Goal: Task Accomplishment & Management: Manage account settings

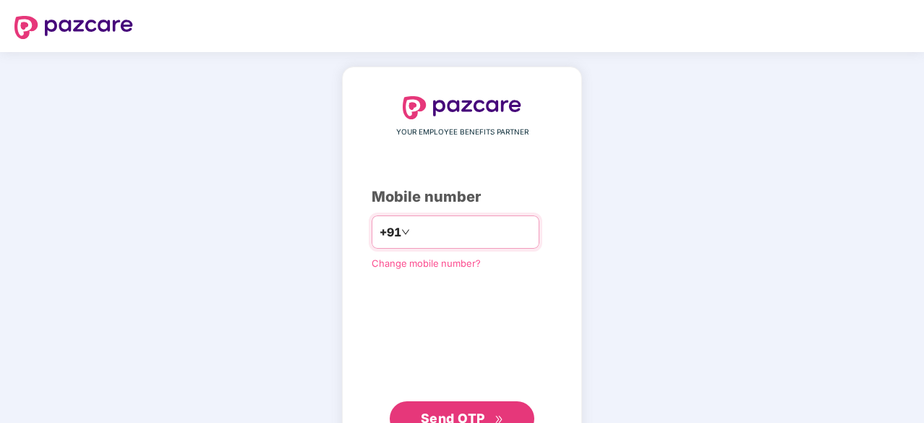
type input "**********"
click at [462, 411] on span "Send OTP" at bounding box center [453, 416] width 64 height 15
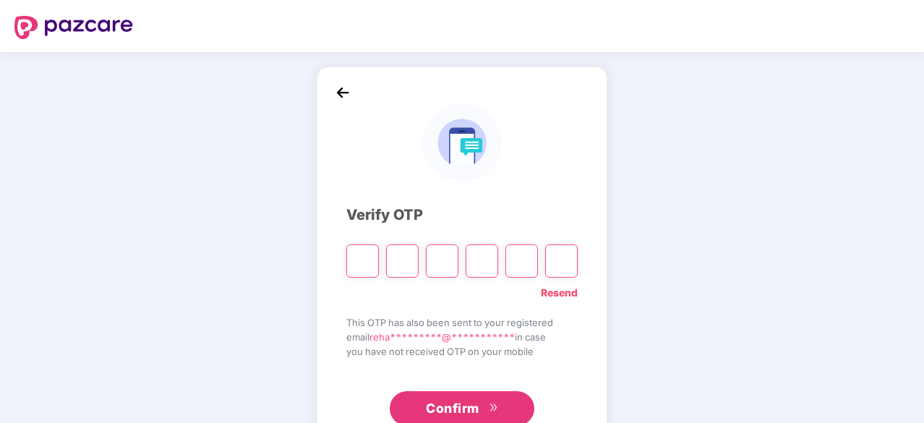
type input "*"
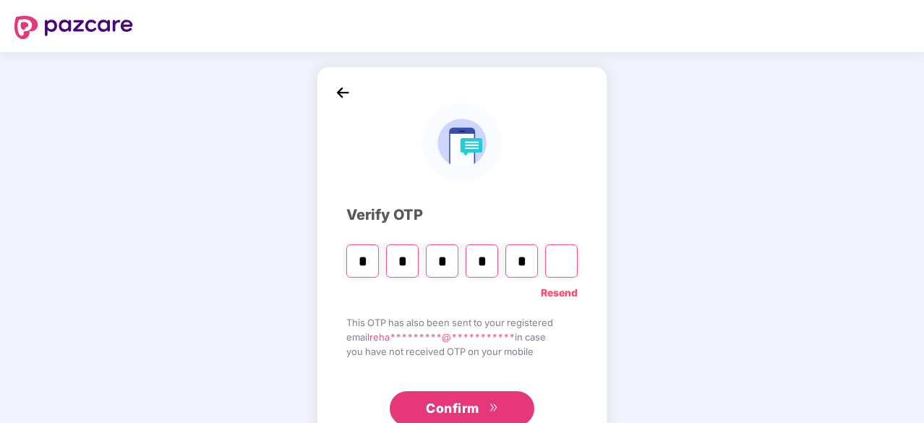
type input "*"
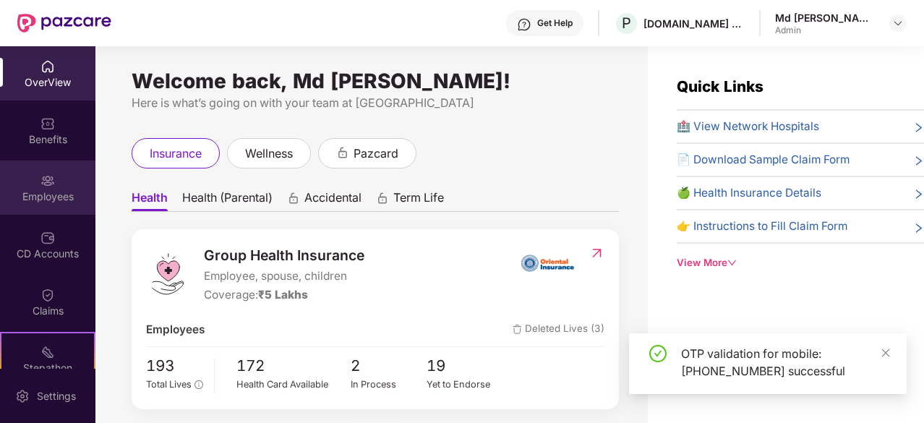
click at [46, 190] on div "Employees" at bounding box center [47, 196] width 95 height 14
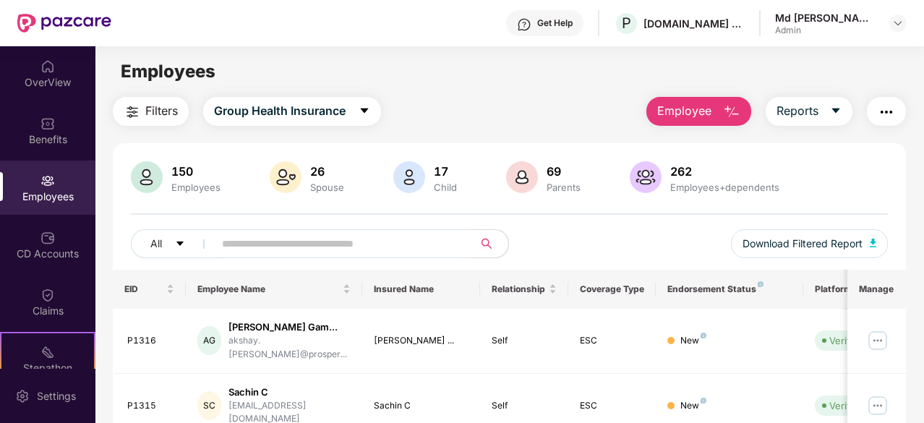
click at [278, 243] on input "text" at bounding box center [338, 244] width 232 height 22
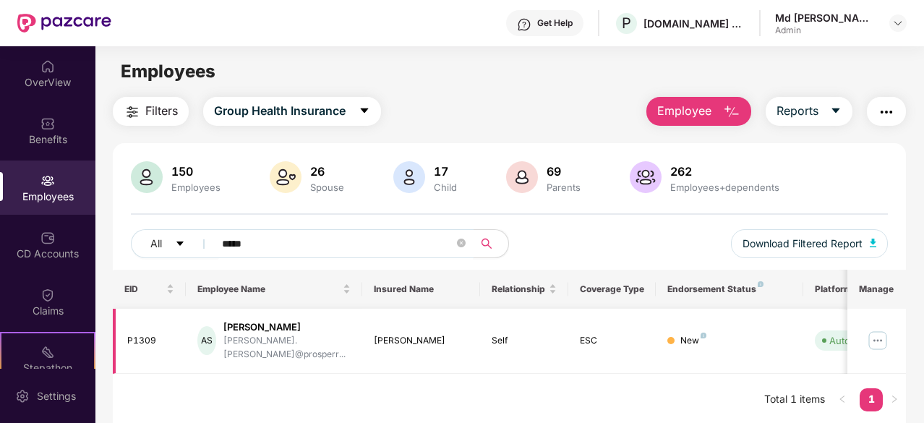
type input "*****"
click at [878, 338] on img at bounding box center [877, 340] width 23 height 23
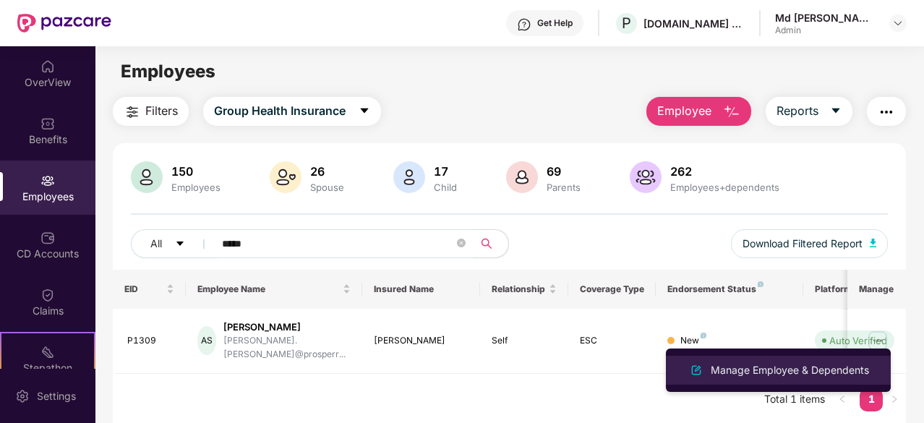
click at [790, 372] on div "Manage Employee & Dependents" at bounding box center [790, 370] width 164 height 16
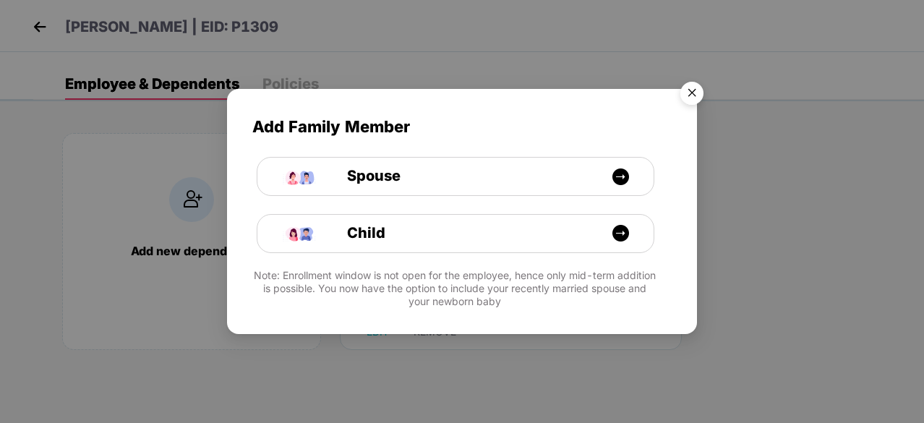
click at [690, 89] on img "Close" at bounding box center [692, 95] width 40 height 40
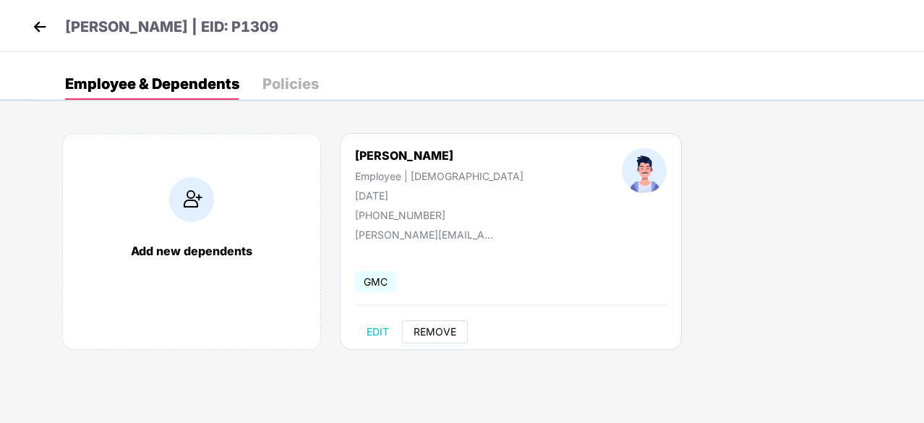
click at [429, 331] on span "REMOVE" at bounding box center [435, 332] width 43 height 12
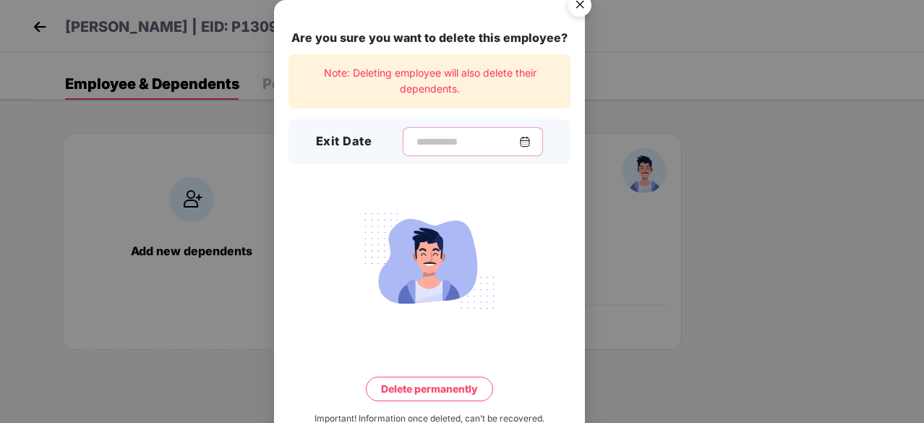
click at [415, 141] on input at bounding box center [467, 141] width 104 height 15
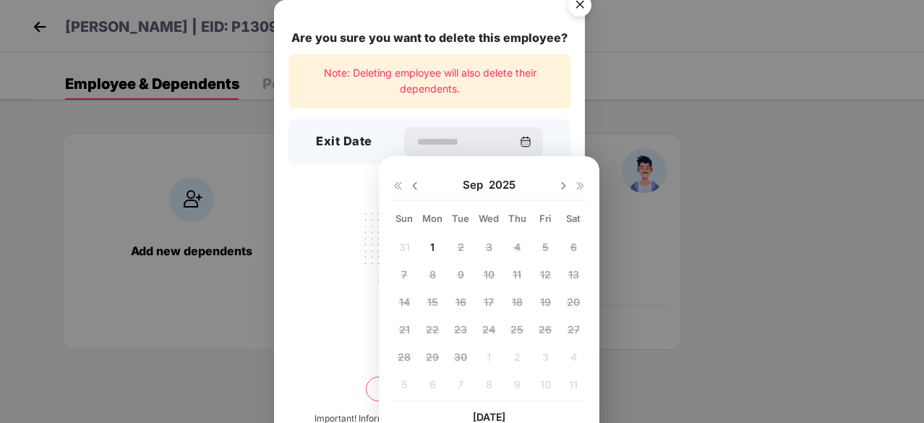
click at [434, 242] on span "1" at bounding box center [432, 247] width 4 height 12
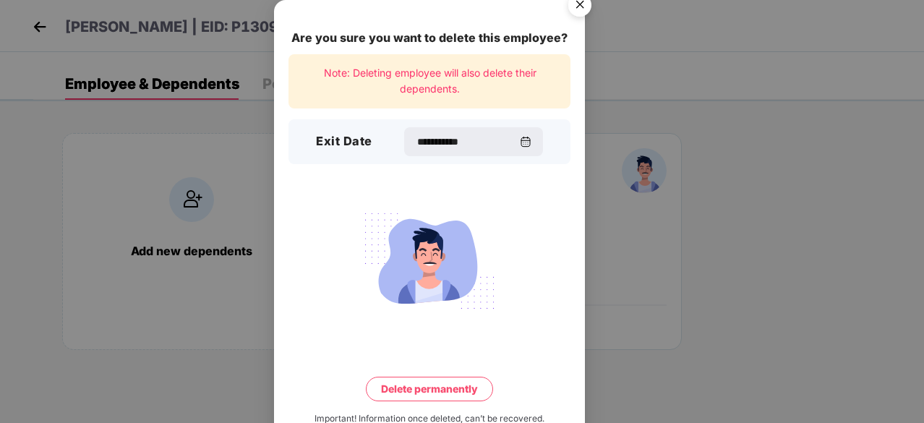
type input "**********"
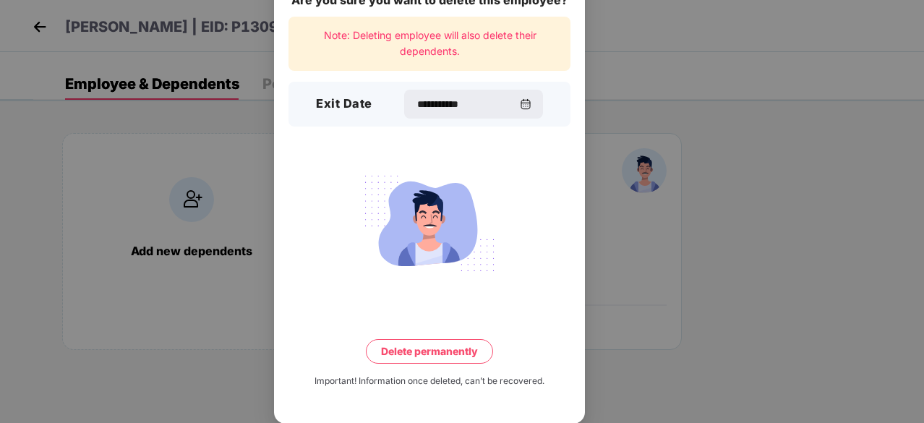
click at [432, 348] on button "Delete permanently" at bounding box center [429, 351] width 127 height 25
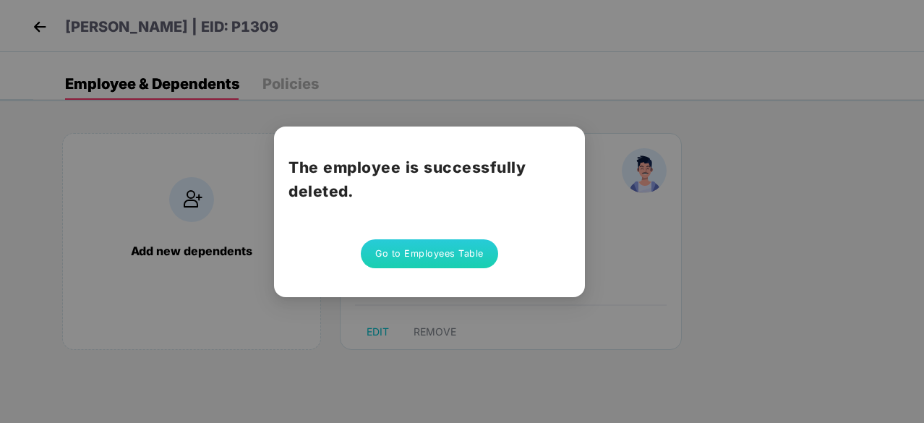
click at [437, 247] on button "Go to Employees Table" at bounding box center [429, 253] width 137 height 29
